Goal: Task Accomplishment & Management: Use online tool/utility

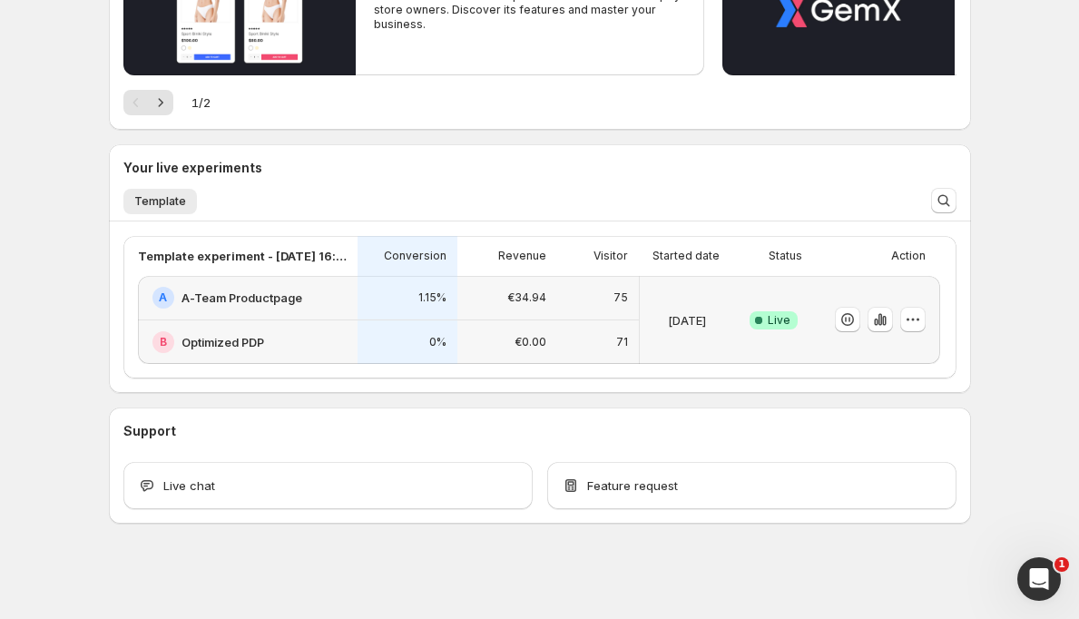
click at [241, 299] on h2 "A-Team Productpage" at bounding box center [241, 298] width 121 height 18
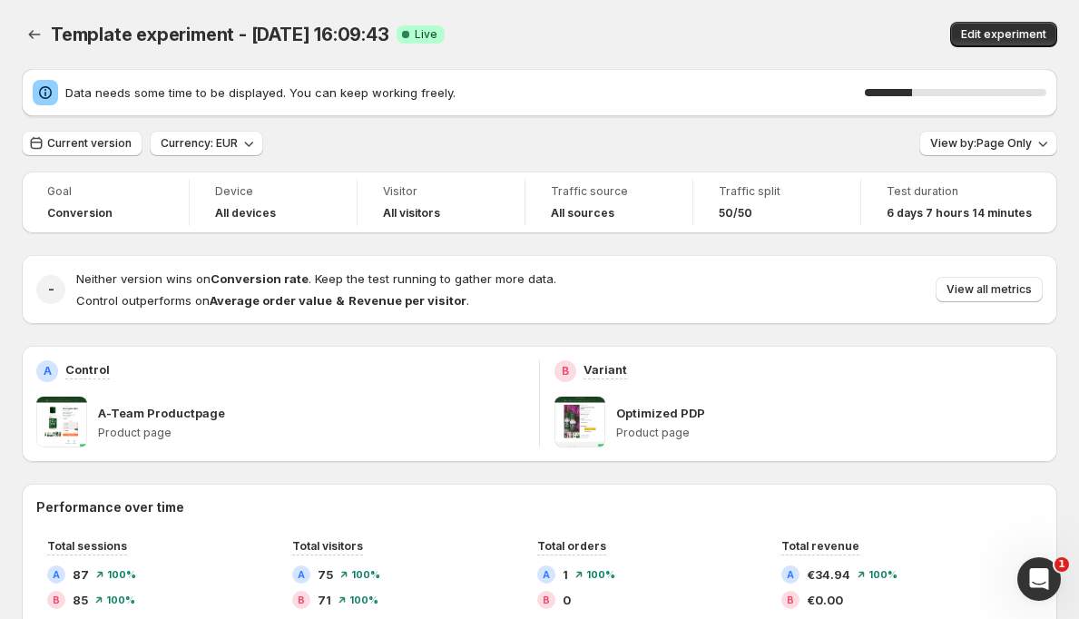
click at [65, 417] on span at bounding box center [61, 422] width 51 height 51
click at [340, 309] on div "- Neither version wins on Conversion rate . Keep the test running to gather mor…" at bounding box center [539, 289] width 1035 height 69
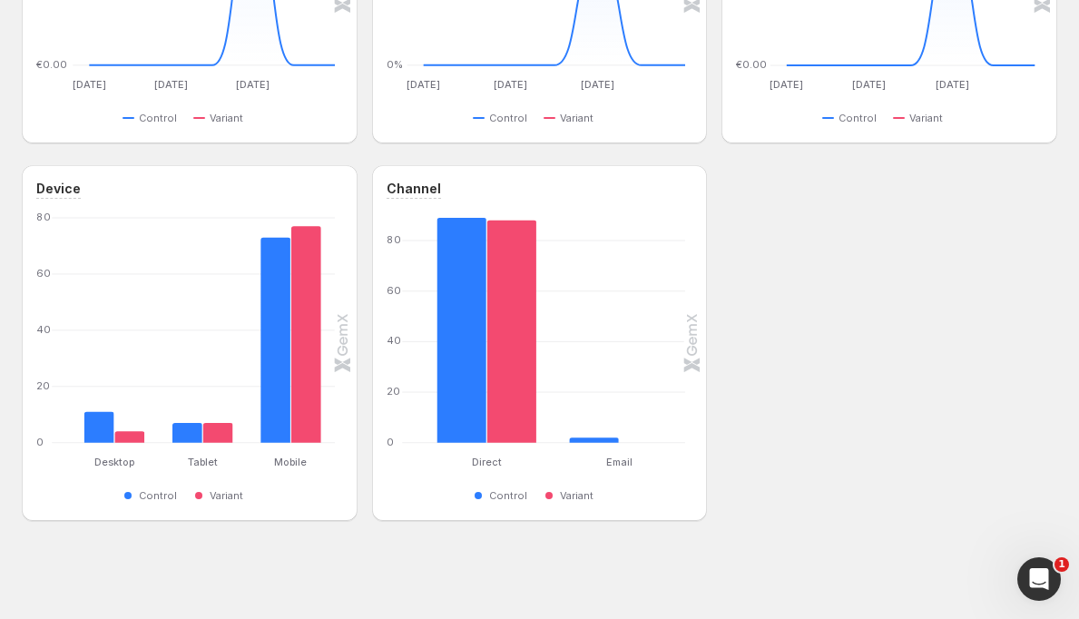
scroll to position [828, 0]
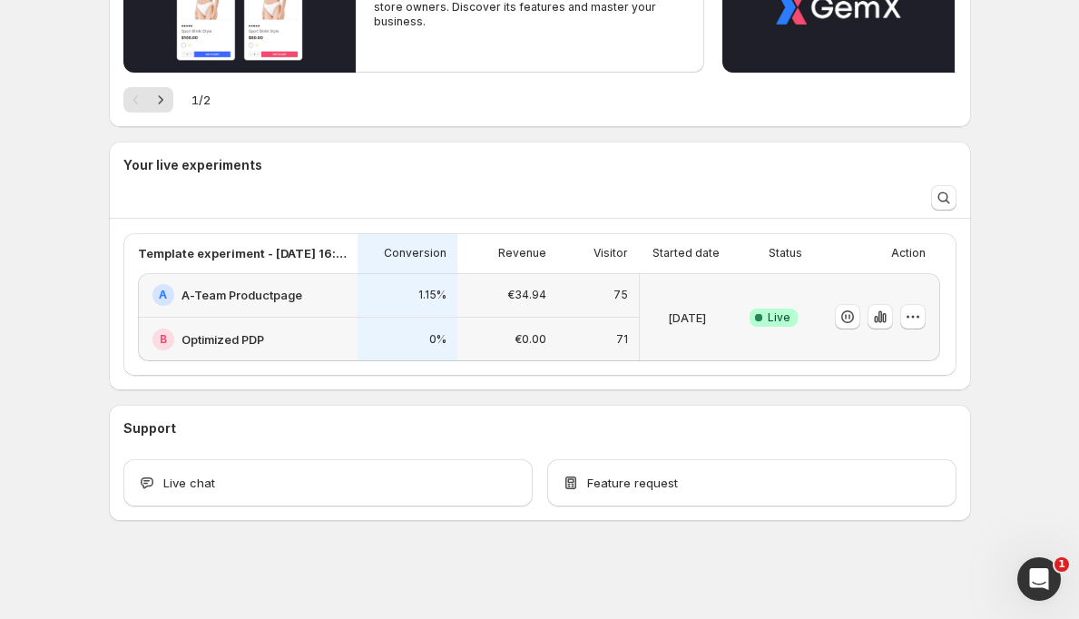
scroll to position [388, 0]
click at [225, 289] on h2 "A-Team Productpage" at bounding box center [241, 295] width 121 height 18
click at [915, 320] on icon "button" at bounding box center [913, 317] width 18 height 18
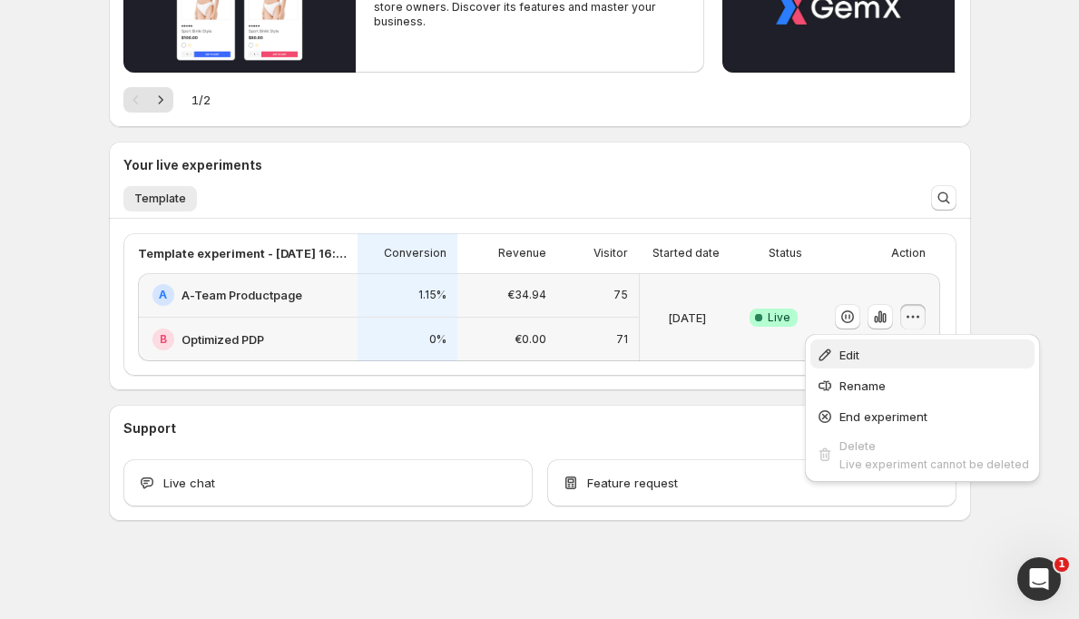
click at [844, 353] on span "Edit" at bounding box center [849, 355] width 20 height 15
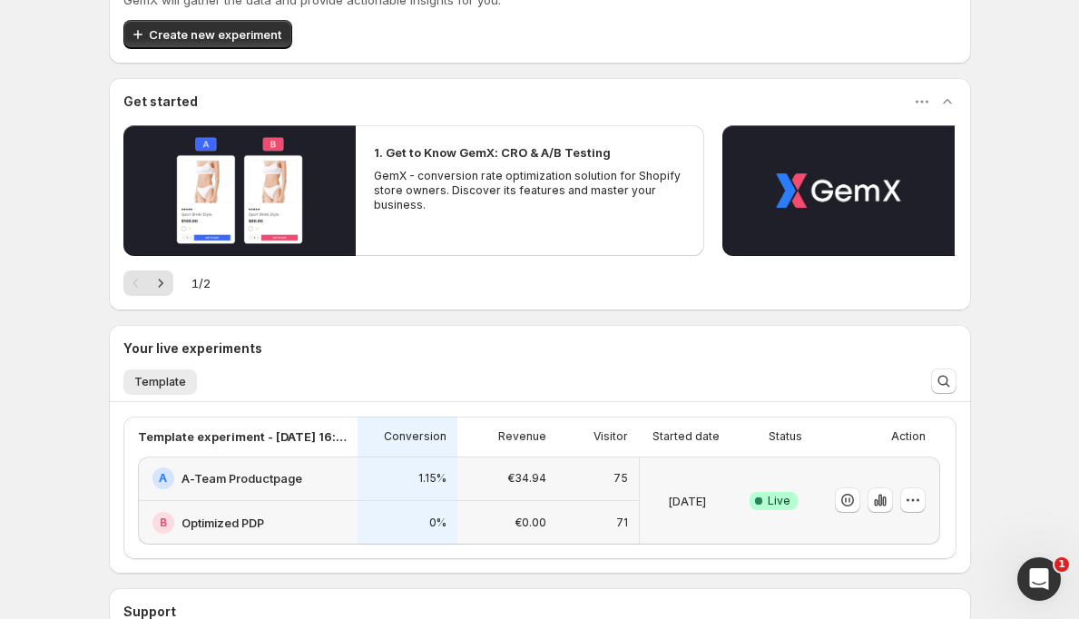
scroll to position [261, 0]
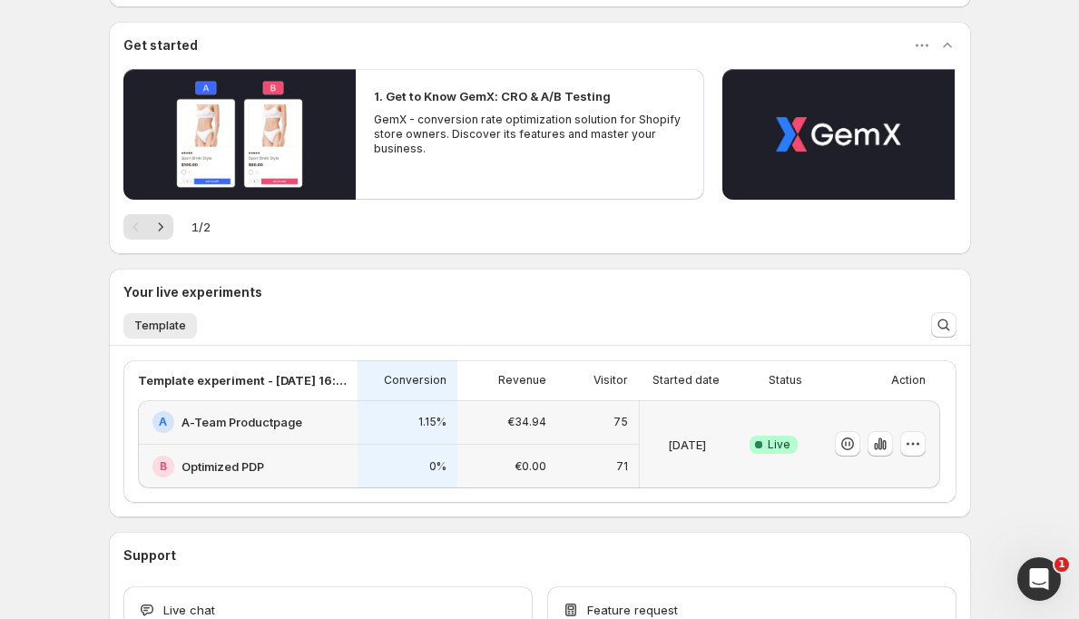
click at [254, 424] on h2 "A-Team Productpage" at bounding box center [241, 422] width 121 height 18
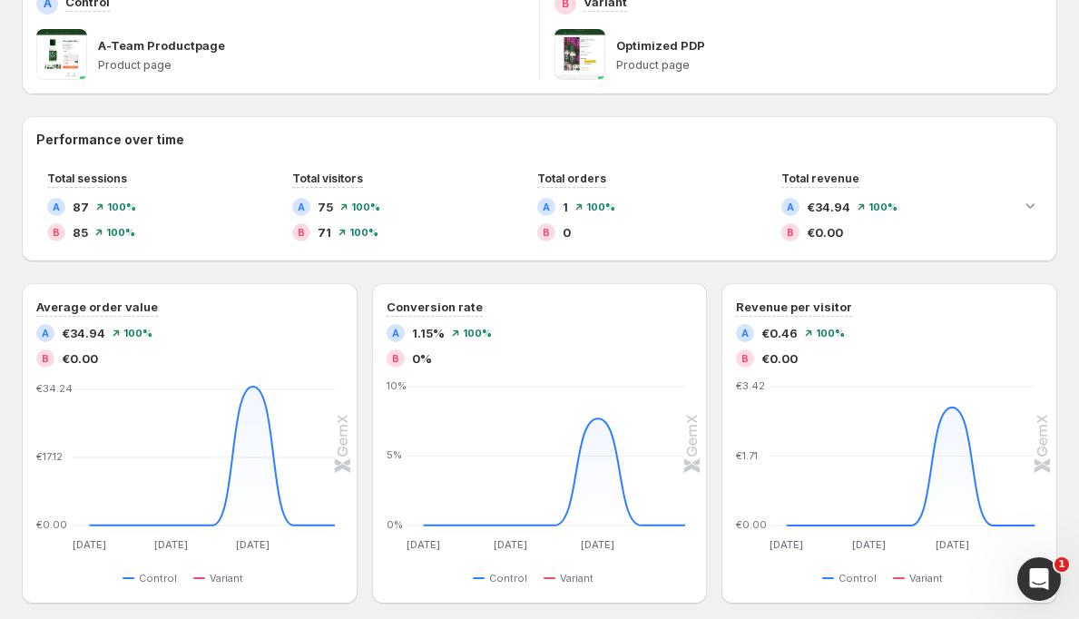
scroll to position [329, 0]
